Goal: Register for event/course

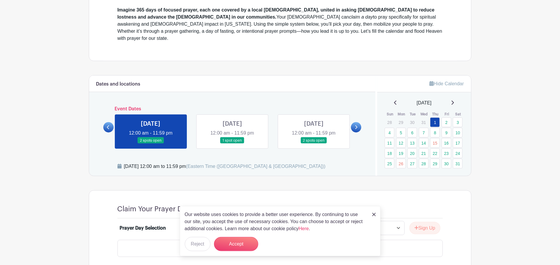
scroll to position [295, 0]
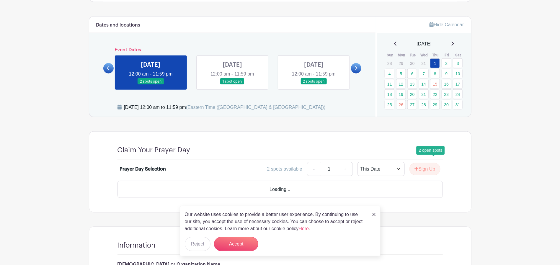
click at [435, 110] on link "29" at bounding box center [435, 105] width 10 height 10
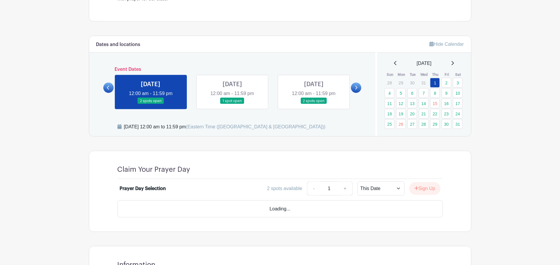
scroll to position [295, 0]
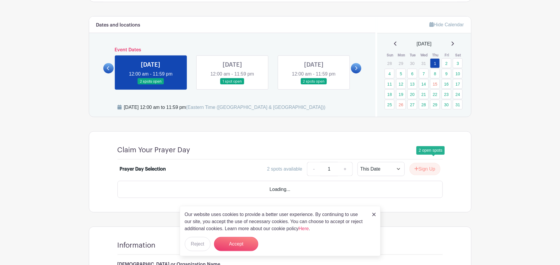
click at [437, 110] on link "29" at bounding box center [435, 105] width 10 height 10
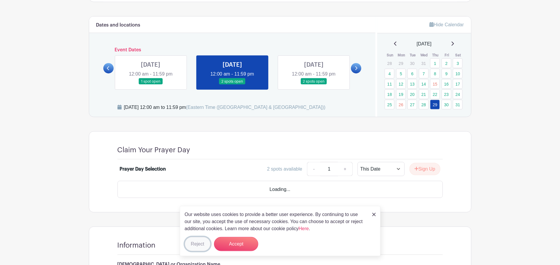
click at [201, 243] on button "Reject" at bounding box center [198, 244] width 26 height 14
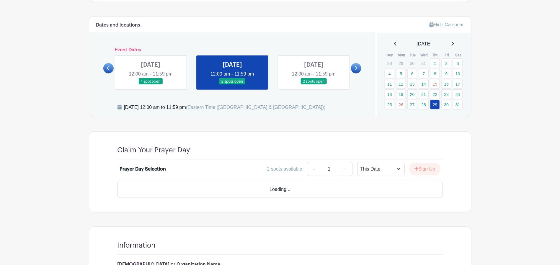
click at [232, 85] on link at bounding box center [232, 85] width 0 height 0
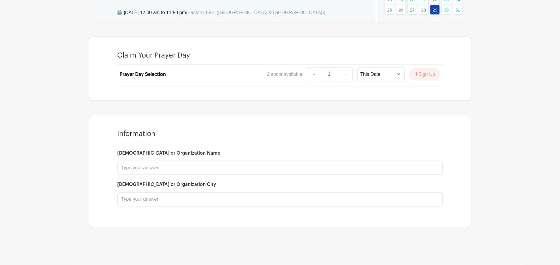
scroll to position [473, 0]
click at [380, 82] on select "This Date Select Dates" at bounding box center [381, 74] width 47 height 14
click at [214, 175] on input "text" at bounding box center [281, 168] width 326 height 14
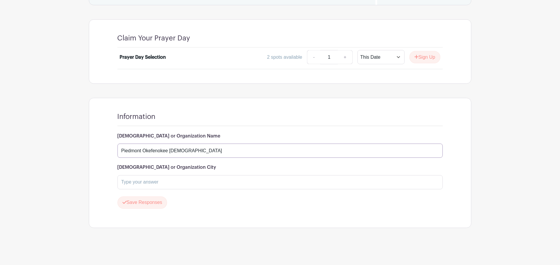
type input "Piedmont Okefenokee Baptist Association"
click at [226, 190] on input "text" at bounding box center [281, 182] width 326 height 14
click at [165, 175] on input "Waycross" at bounding box center [281, 182] width 326 height 14
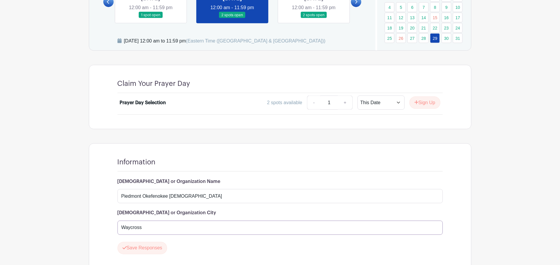
type input "Waycross"
click at [232, 18] on link at bounding box center [232, 18] width 0 height 0
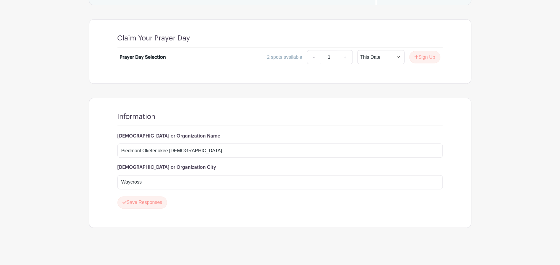
scroll to position [421, 0]
click at [338, 64] on link "+" at bounding box center [345, 57] width 15 height 14
drag, startPoint x: 292, startPoint y: 139, endPoint x: 296, endPoint y: 139, distance: 3.6
click at [307, 64] on link "-" at bounding box center [314, 57] width 14 height 14
type input "1"
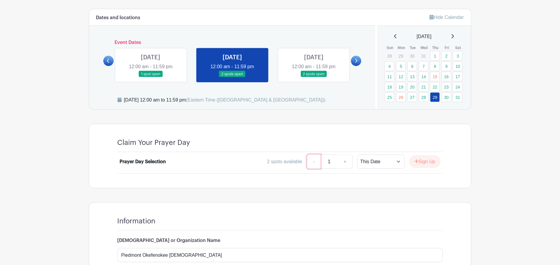
scroll to position [362, 0]
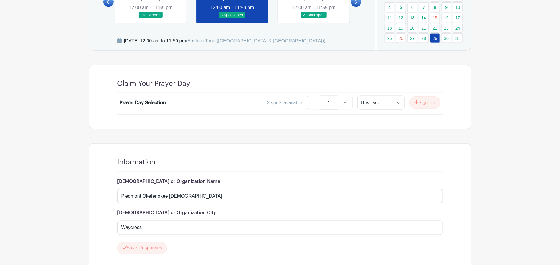
click at [232, 18] on link at bounding box center [232, 18] width 0 height 0
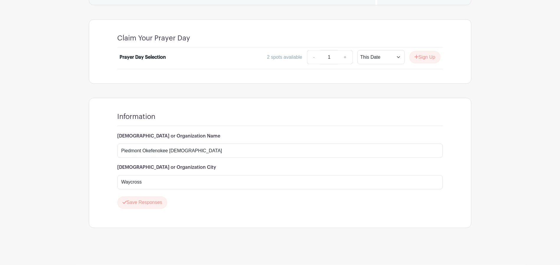
scroll to position [539, 0]
click at [167, 197] on button "Save Responses" at bounding box center [143, 203] width 50 height 12
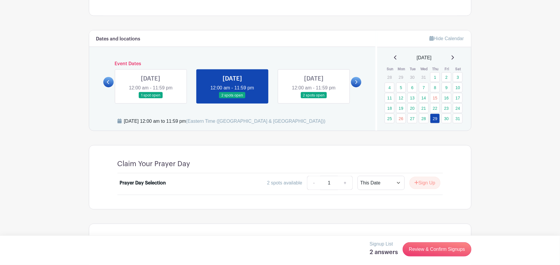
scroll to position [341, 0]
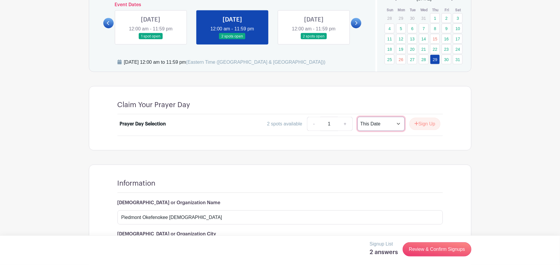
click at [379, 131] on select "This Date Select Dates" at bounding box center [381, 124] width 47 height 14
click at [358, 131] on select "This Date Select Dates" at bounding box center [381, 124] width 47 height 14
click at [431, 150] on div "Claim Your Prayer Day Prayer Day Selection 2 spots available - 1 + This Date Se…" at bounding box center [280, 119] width 354 height 64
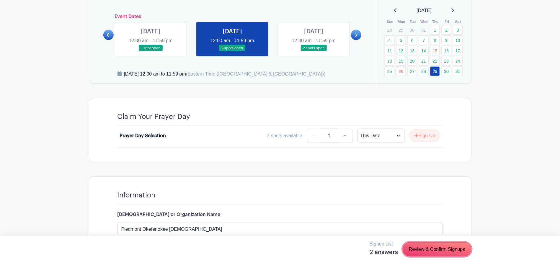
scroll to position [400, 0]
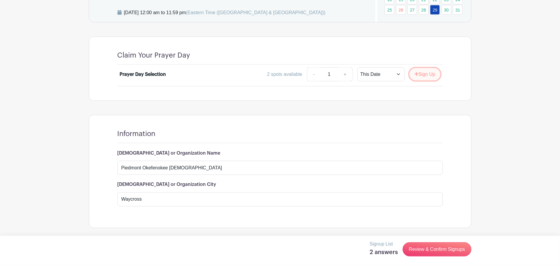
click at [424, 81] on button "Sign Up" at bounding box center [425, 74] width 31 height 12
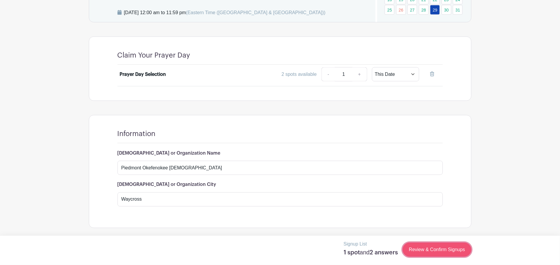
click at [430, 252] on link "Review & Confirm Signups" at bounding box center [437, 250] width 69 height 14
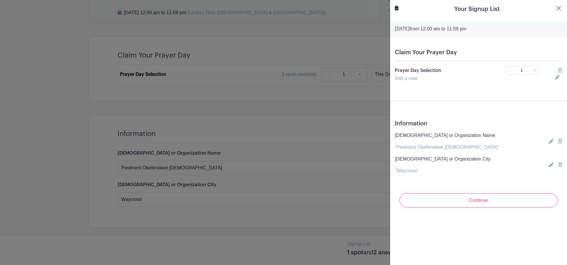
click at [417, 81] on link "Add a note" at bounding box center [406, 78] width 23 height 5
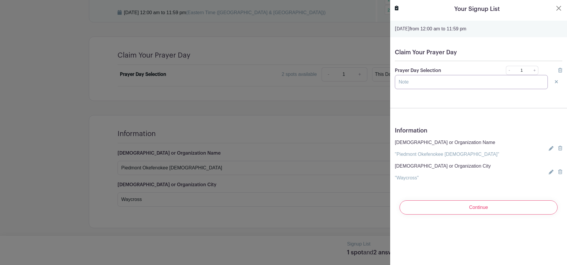
click at [429, 89] on input "text" at bounding box center [471, 82] width 153 height 14
type input "S"
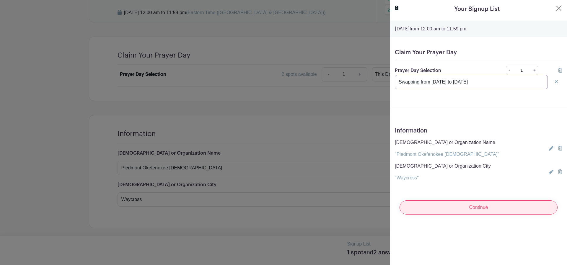
type input "Swapping from January 22 to January 29"
click at [461, 215] on input "Continue" at bounding box center [479, 208] width 158 height 14
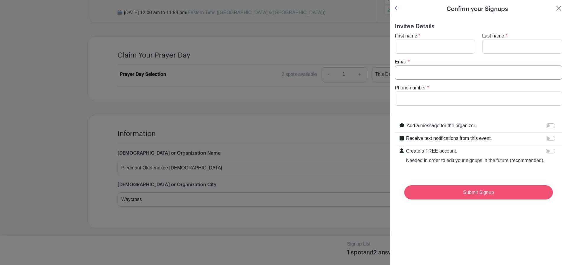
type input "greg.poba@gmail.com"
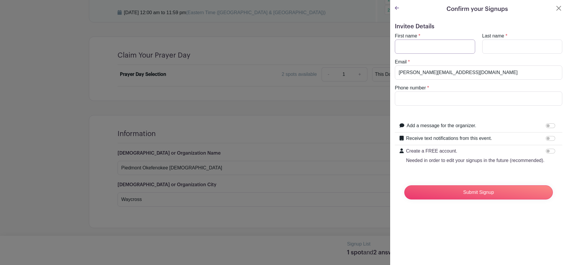
click at [425, 54] on input "First name" at bounding box center [435, 47] width 80 height 14
type input "Greg"
click at [502, 54] on input "Last name" at bounding box center [522, 47] width 80 height 14
type input "Benfield"
click at [472, 106] on input "Phone number" at bounding box center [479, 99] width 168 height 14
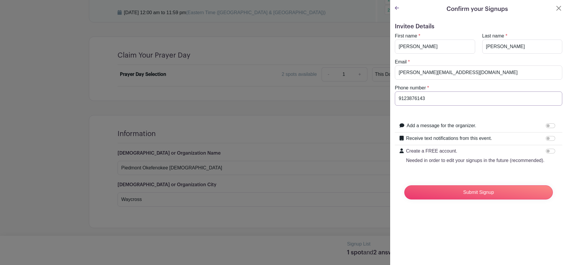
type input "9123876143"
click at [546, 141] on input "Receive text notifications from this event." at bounding box center [550, 138] width 9 height 5
checkbox input "true"
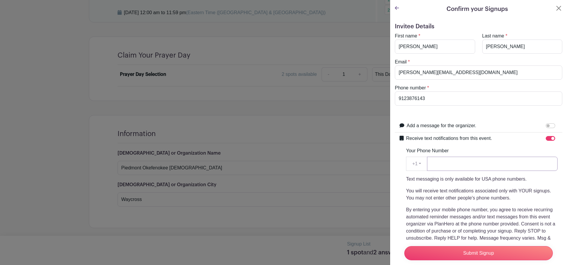
click at [501, 171] on input "Your Phone Number" at bounding box center [492, 164] width 131 height 14
type input "9123876143"
click at [474, 246] on input "Submit Signup" at bounding box center [478, 253] width 149 height 14
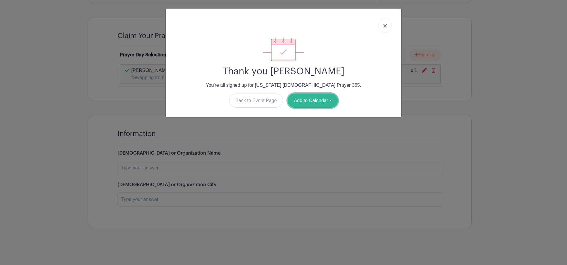
click at [334, 108] on button "Add to Calendar" at bounding box center [313, 101] width 50 height 14
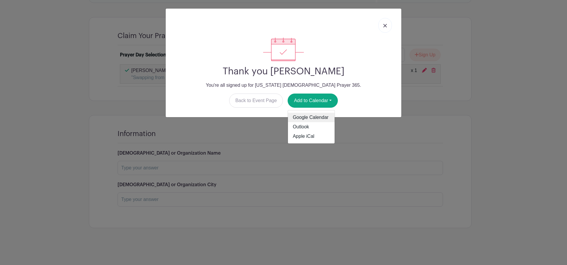
click at [321, 122] on link "Google Calendar" at bounding box center [311, 117] width 47 height 9
drag, startPoint x: 380, startPoint y: 32, endPoint x: 387, endPoint y: 11, distance: 22.3
click at [380, 32] on link at bounding box center [385, 25] width 14 height 15
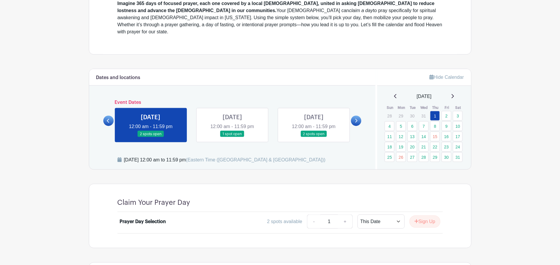
scroll to position [59, 0]
